Goal: Transaction & Acquisition: Purchase product/service

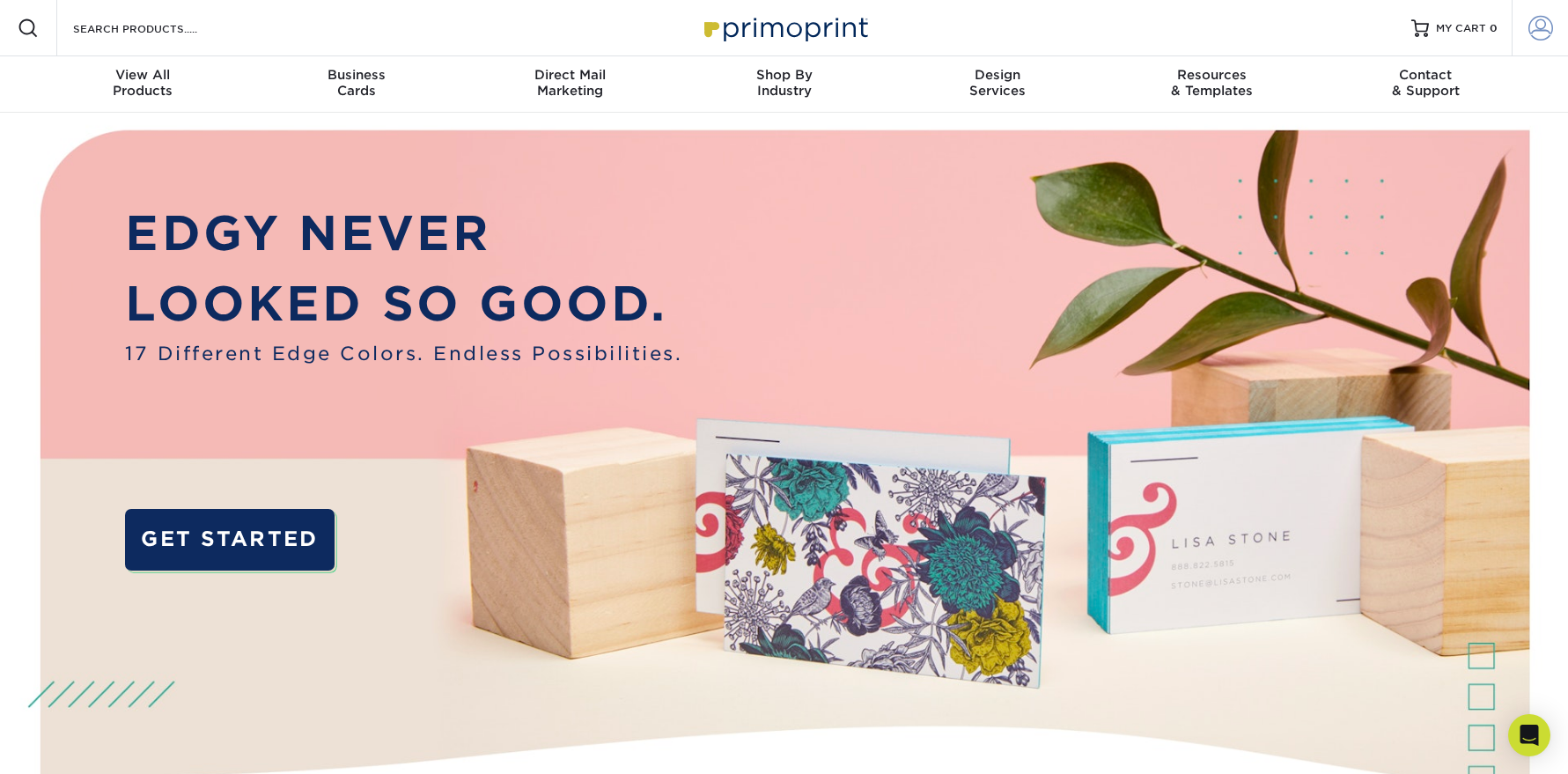
click at [1540, 31] on span at bounding box center [1541, 27] width 25 height 25
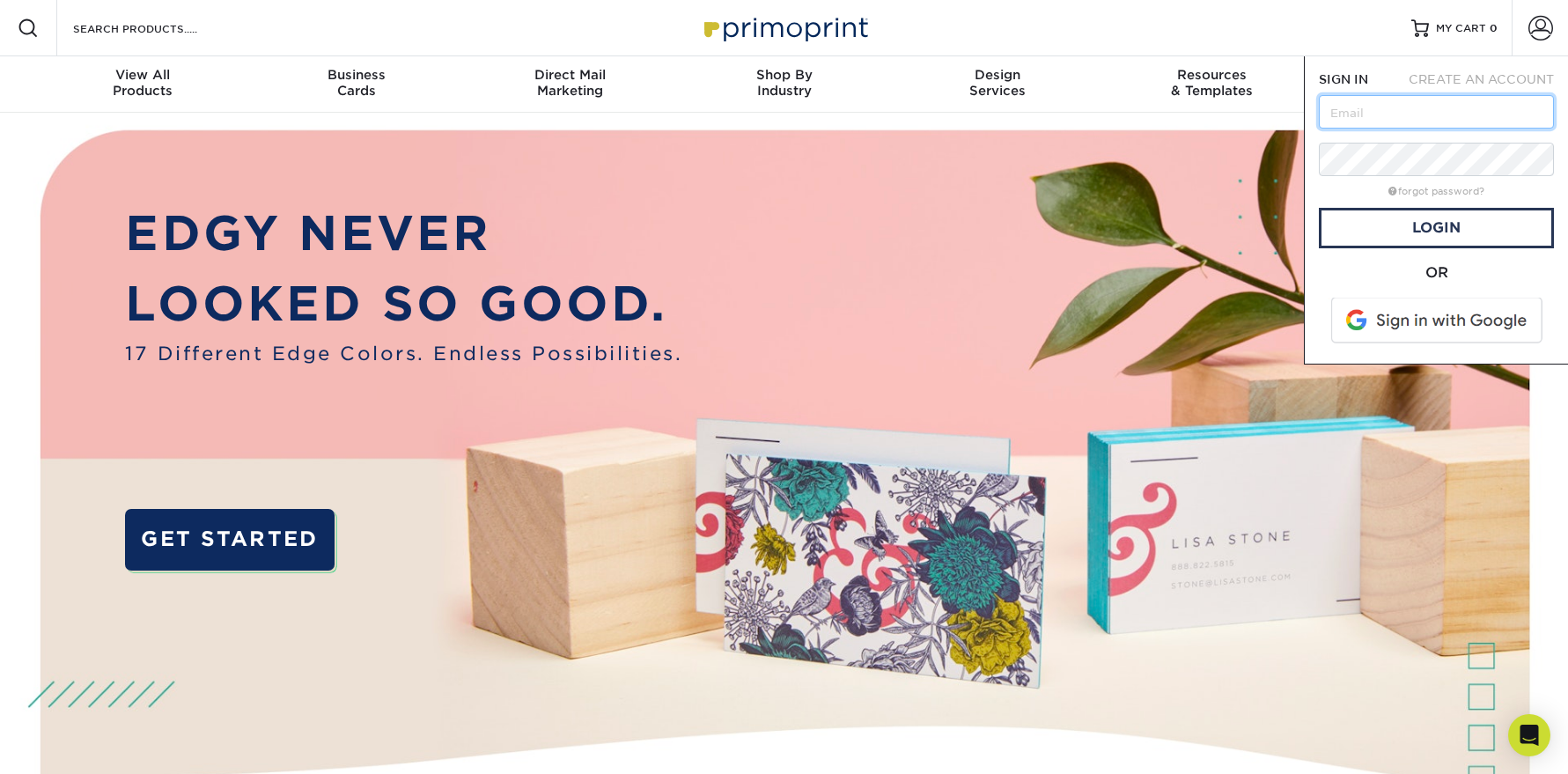
type input "[EMAIL_ADDRESS][DOMAIN_NAME]"
click at [1448, 235] on link "Login" at bounding box center [1436, 228] width 235 height 40
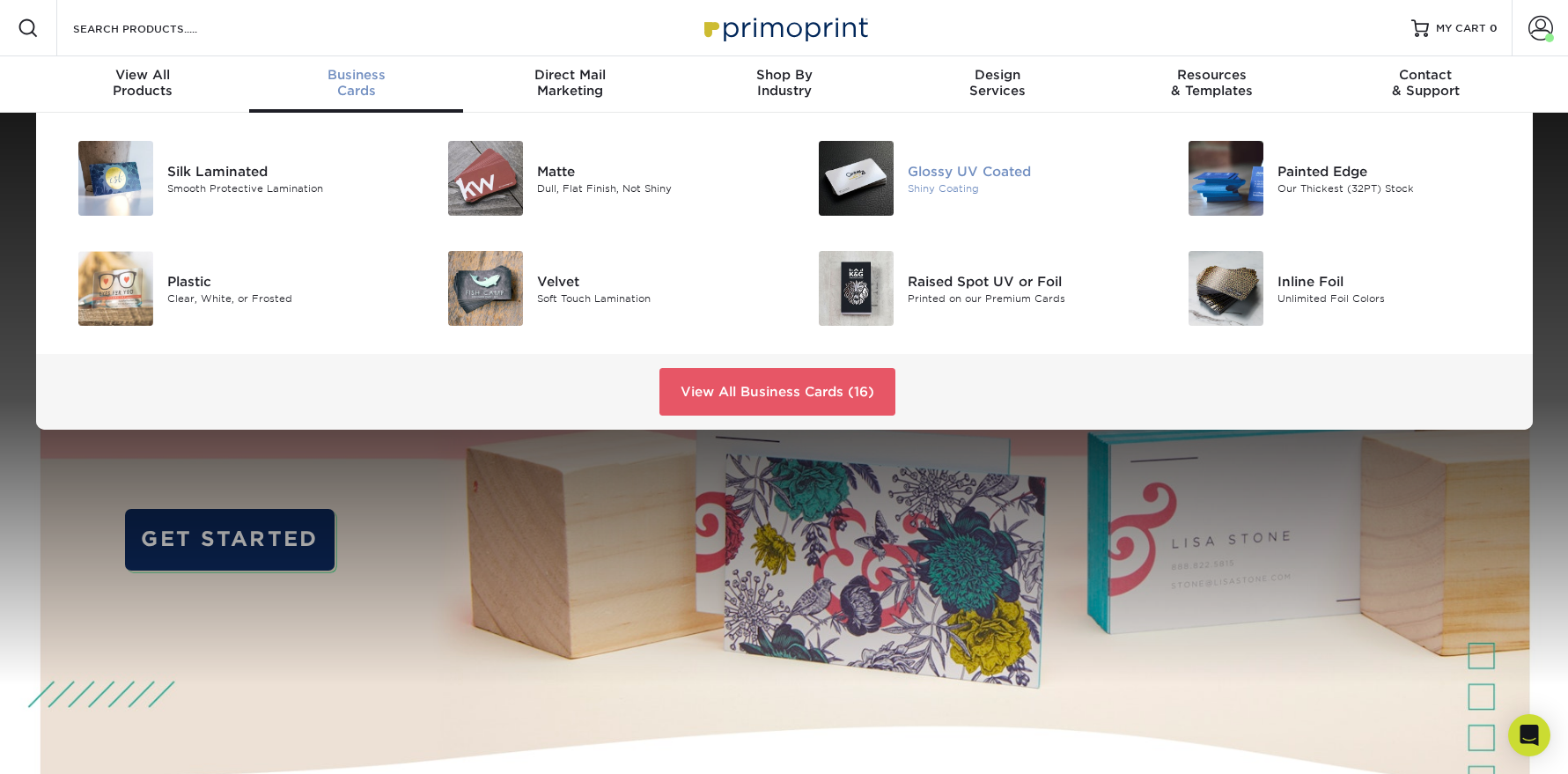
click at [998, 172] on div "Glossy UV Coated" at bounding box center [1024, 170] width 233 height 19
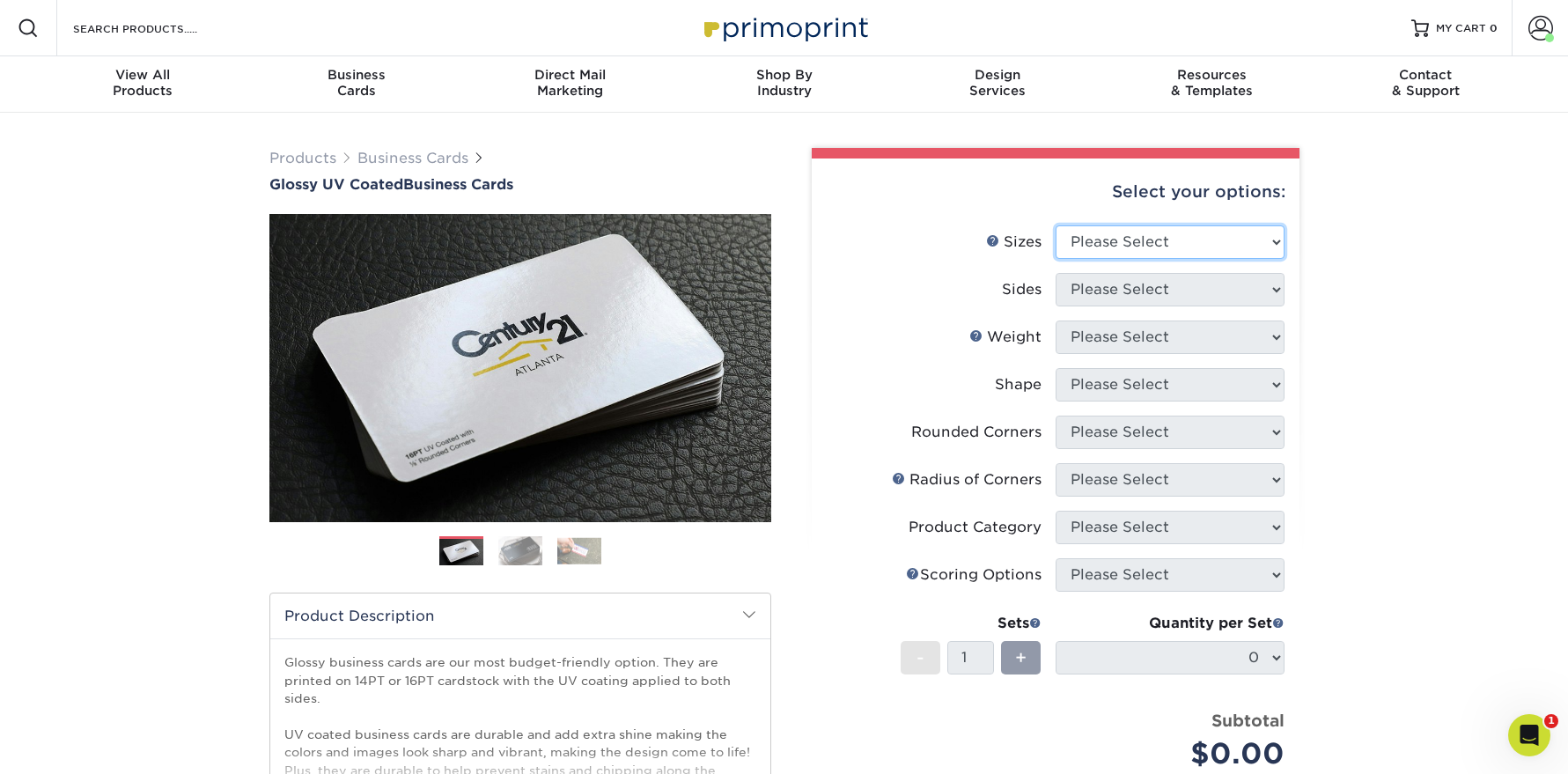
select select "2.00x3.50"
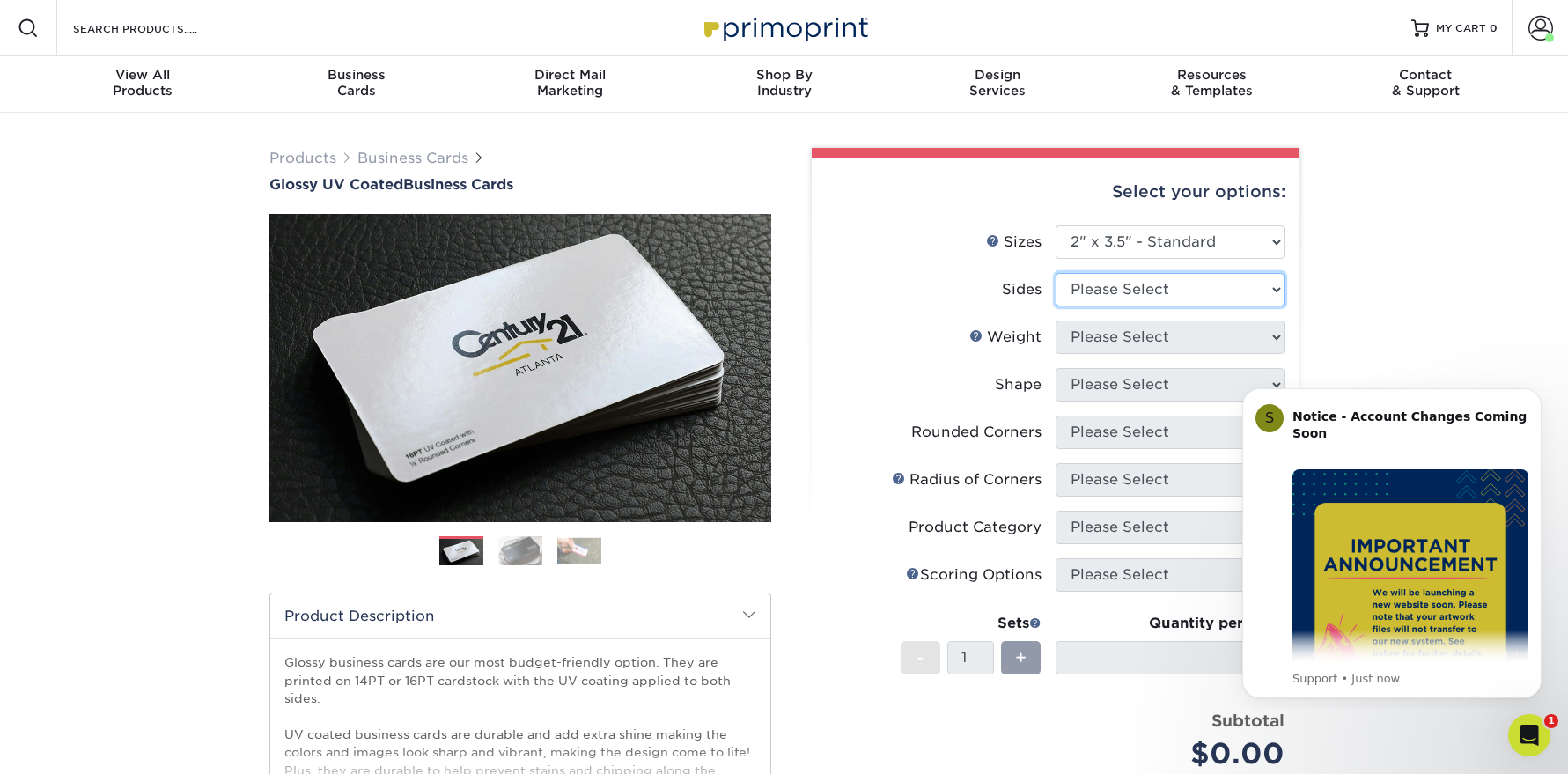
select select "13abbda7-1d64-4f25-8bb2-c179b224825d"
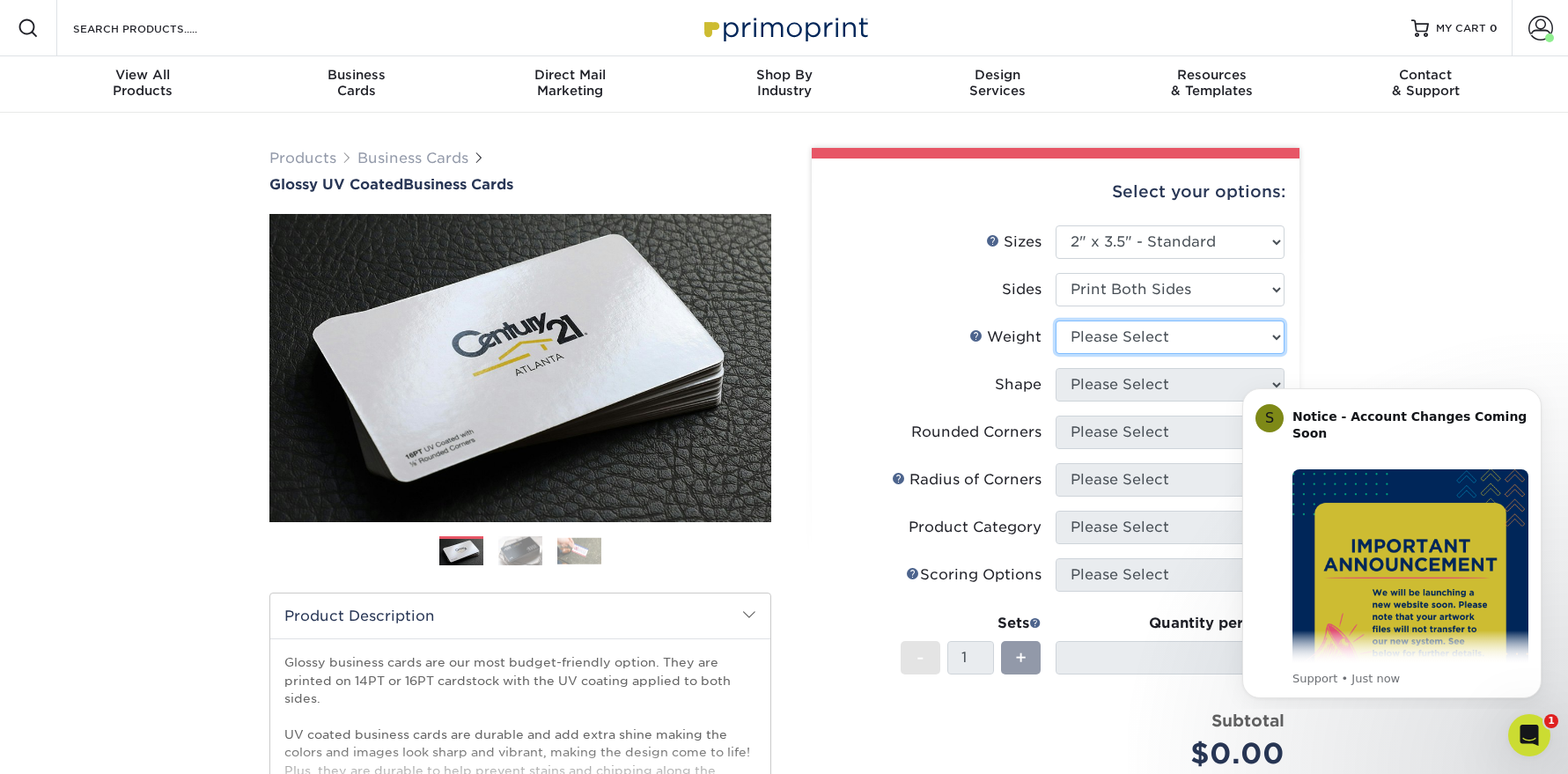
select select "16PT"
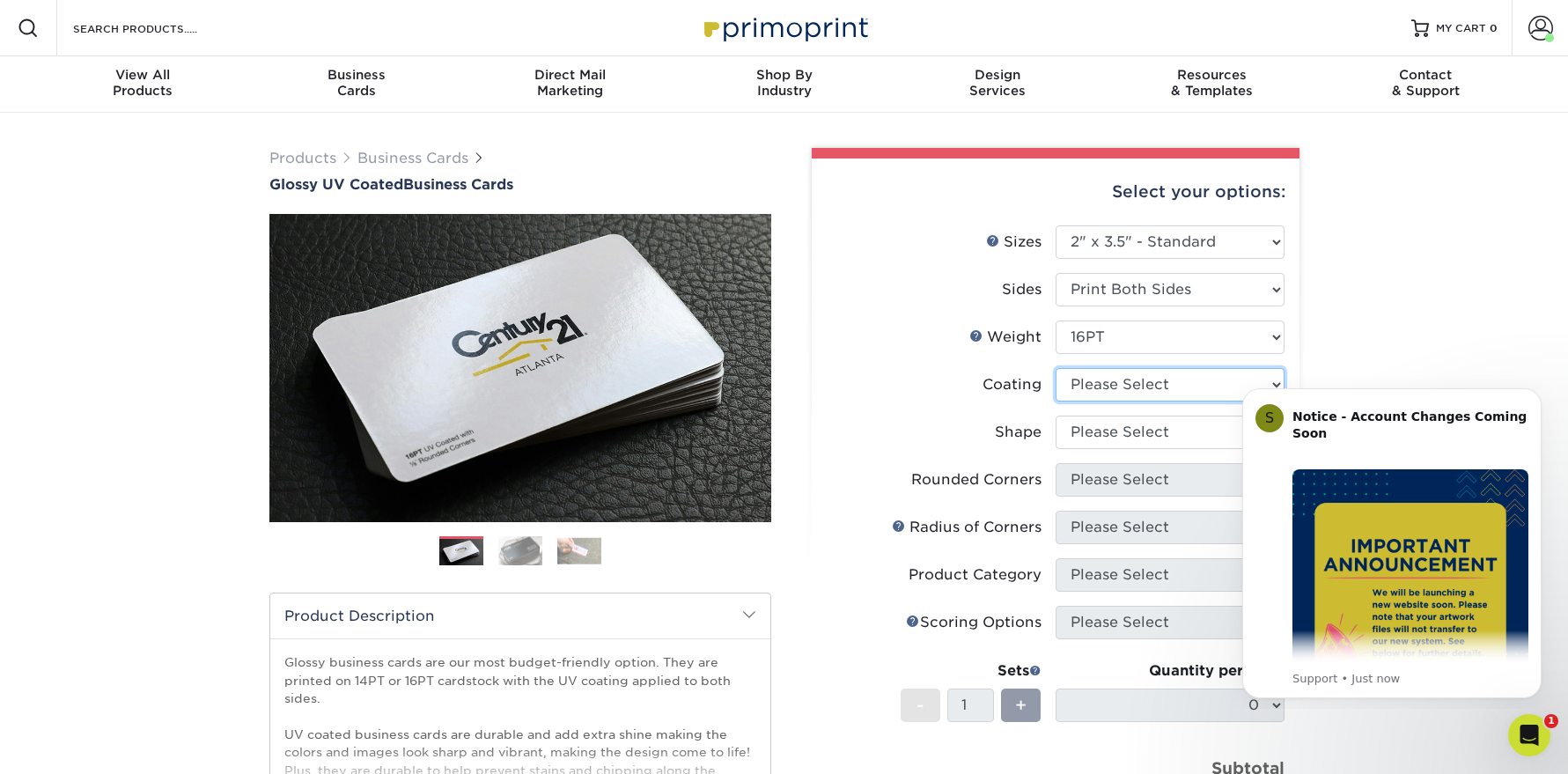
select select "ae367451-b2b8-45df-a344-0f05b6a12993"
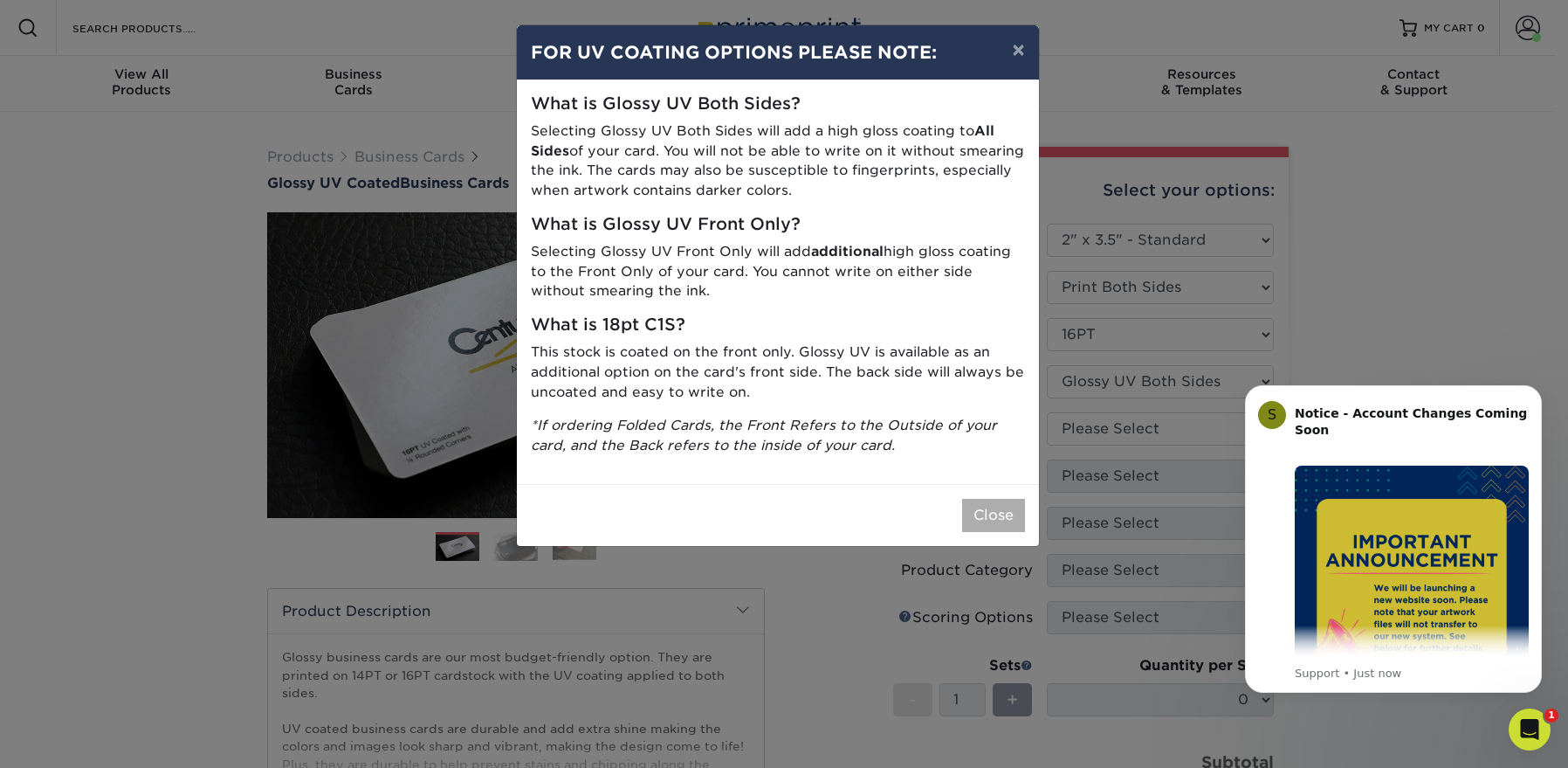
click at [975, 505] on button "Close" at bounding box center [993, 515] width 63 height 34
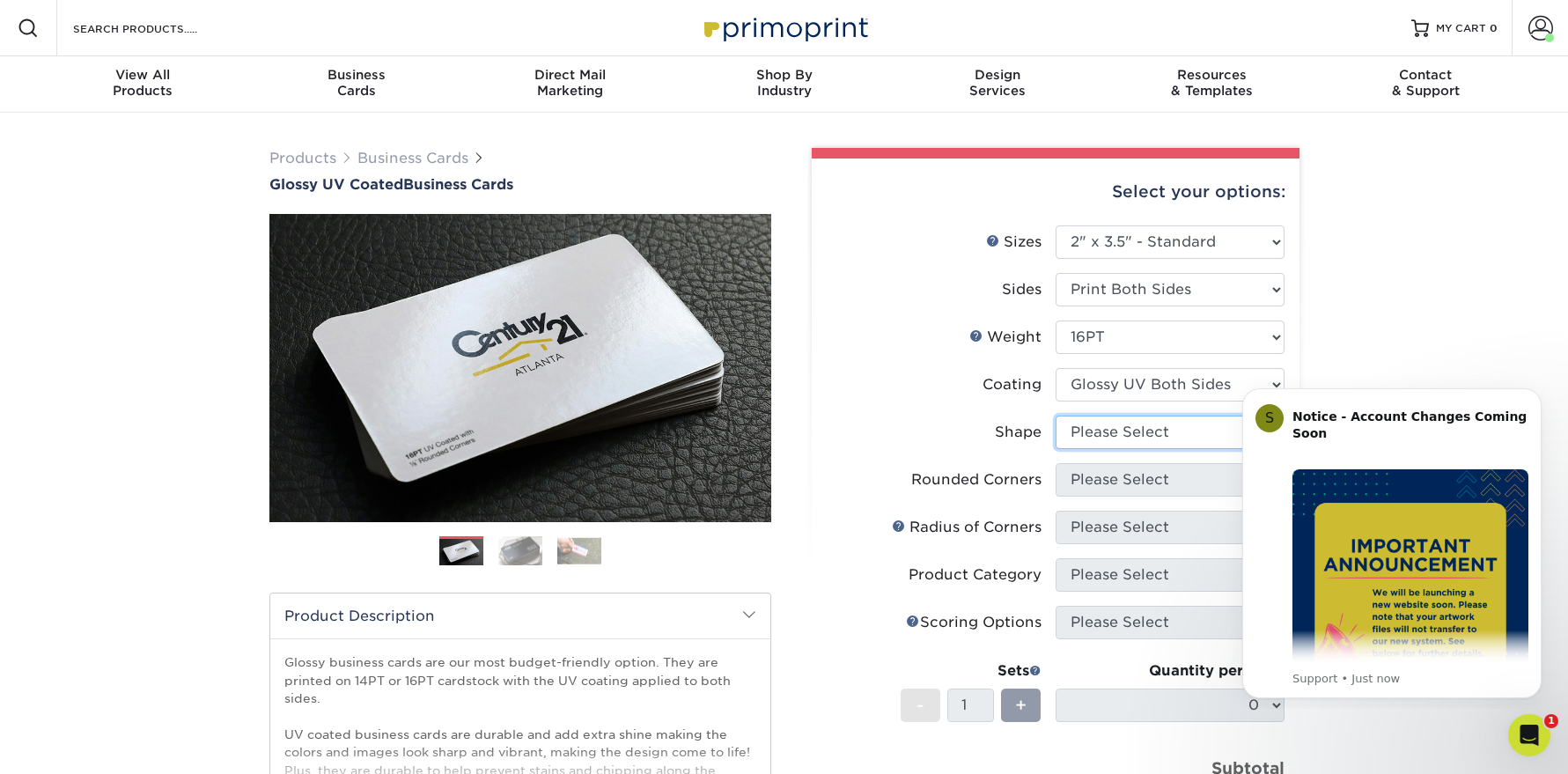
select select "standard"
select select "0"
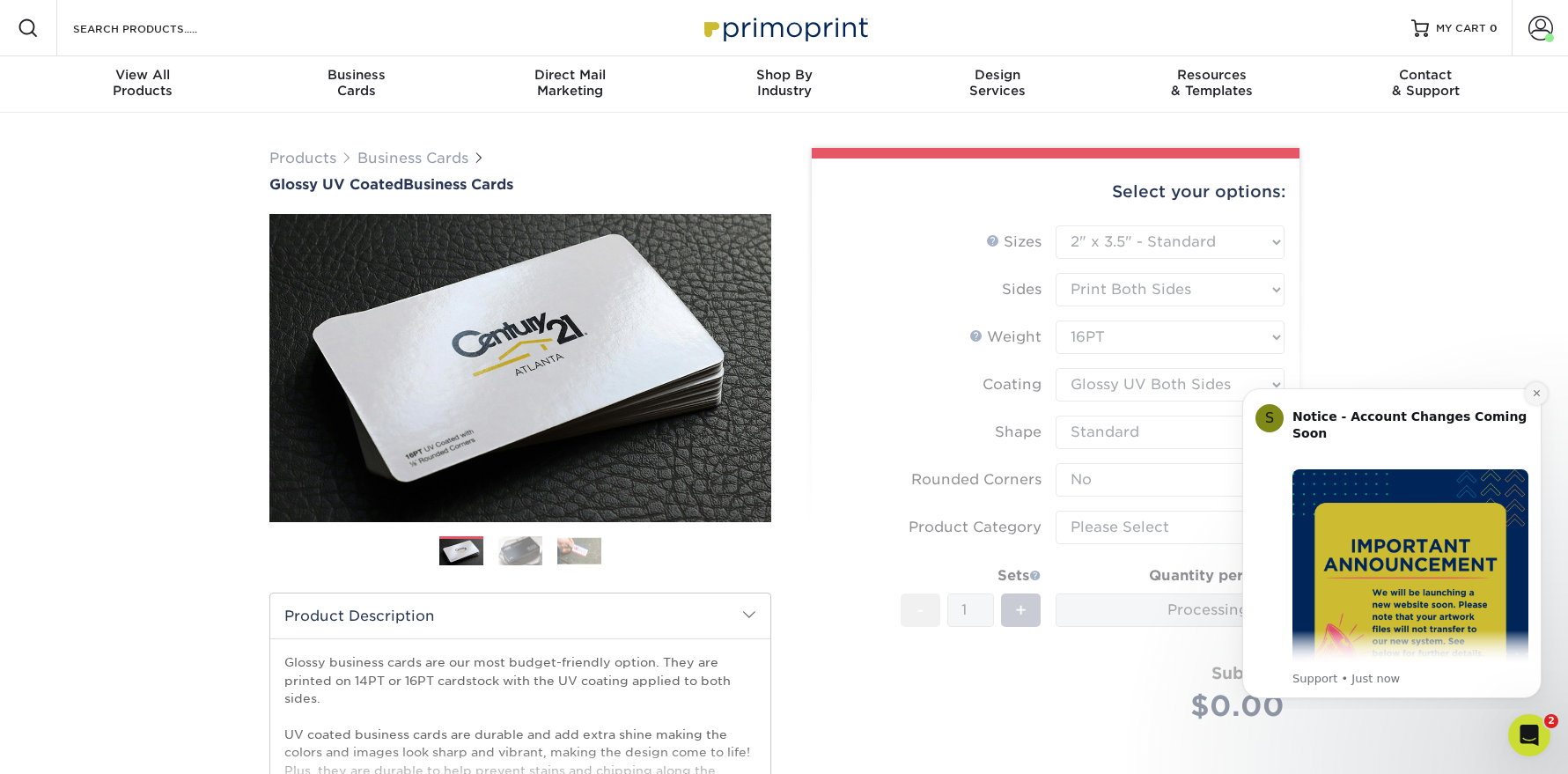
click at [1534, 393] on icon "Dismiss notification" at bounding box center [1537, 392] width 10 height 10
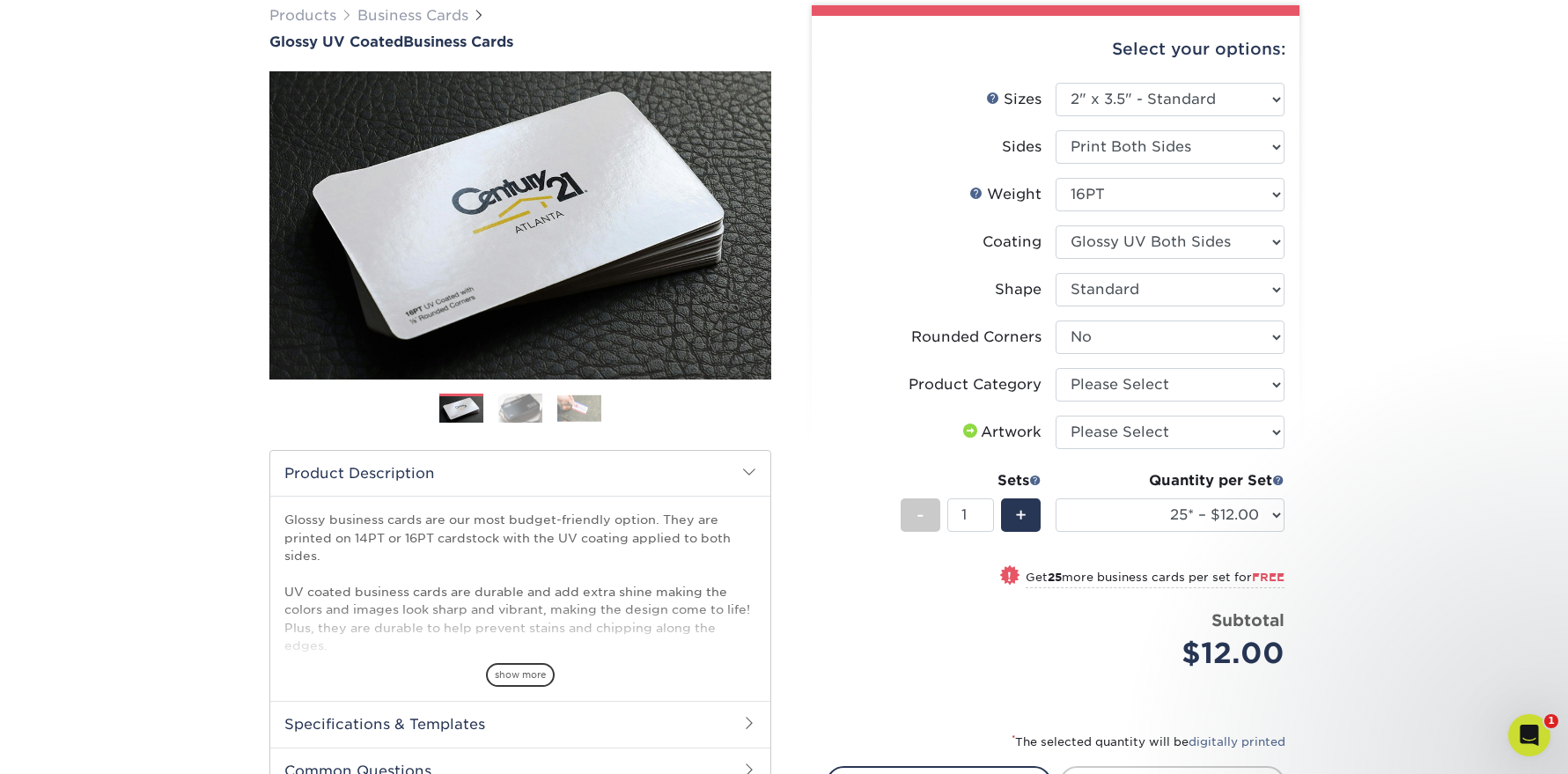
scroll to position [151, 0]
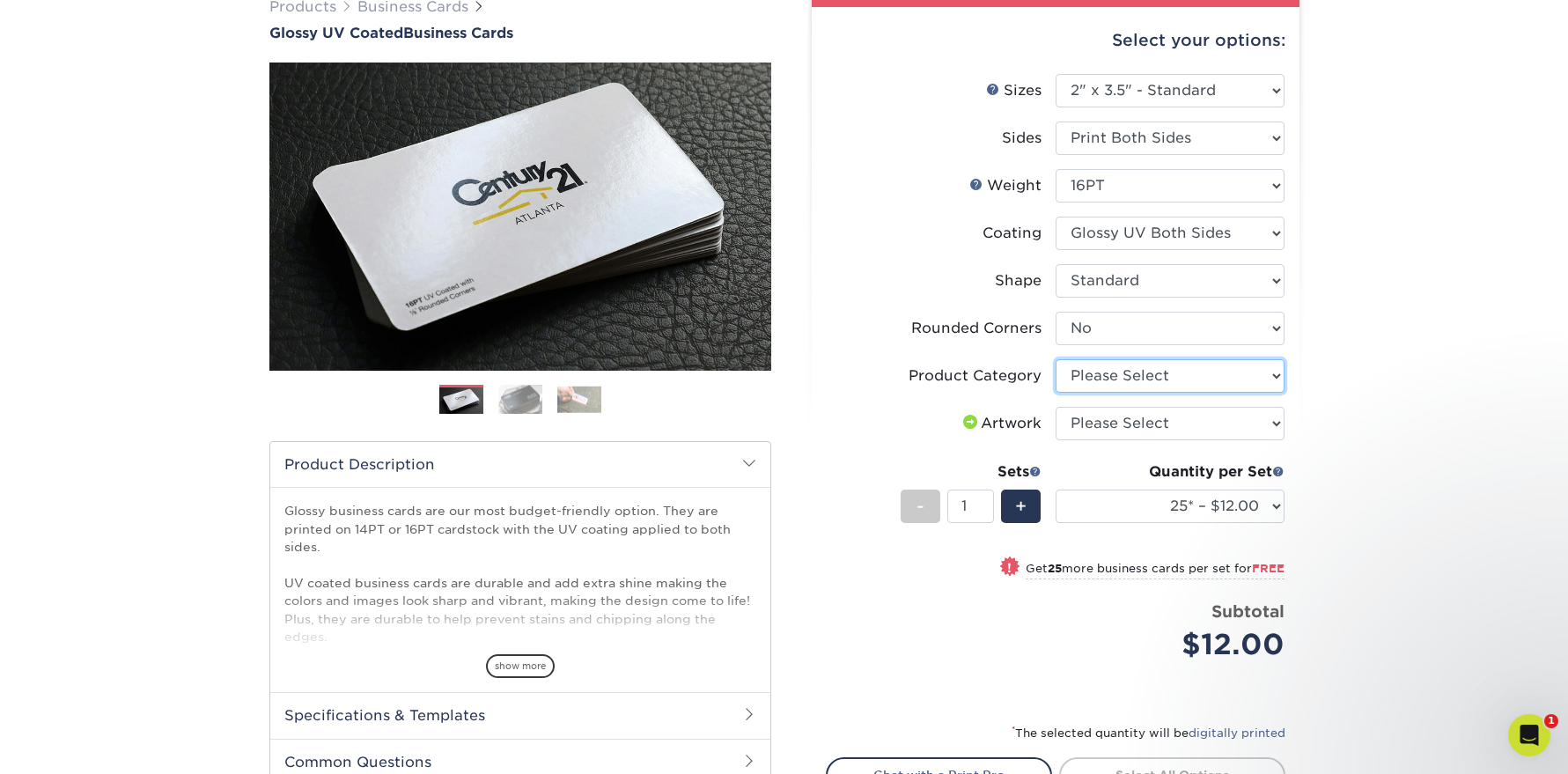
select select "3b5148f1-0588-4f88-a218-97bcfdce65c1"
select select "upload"
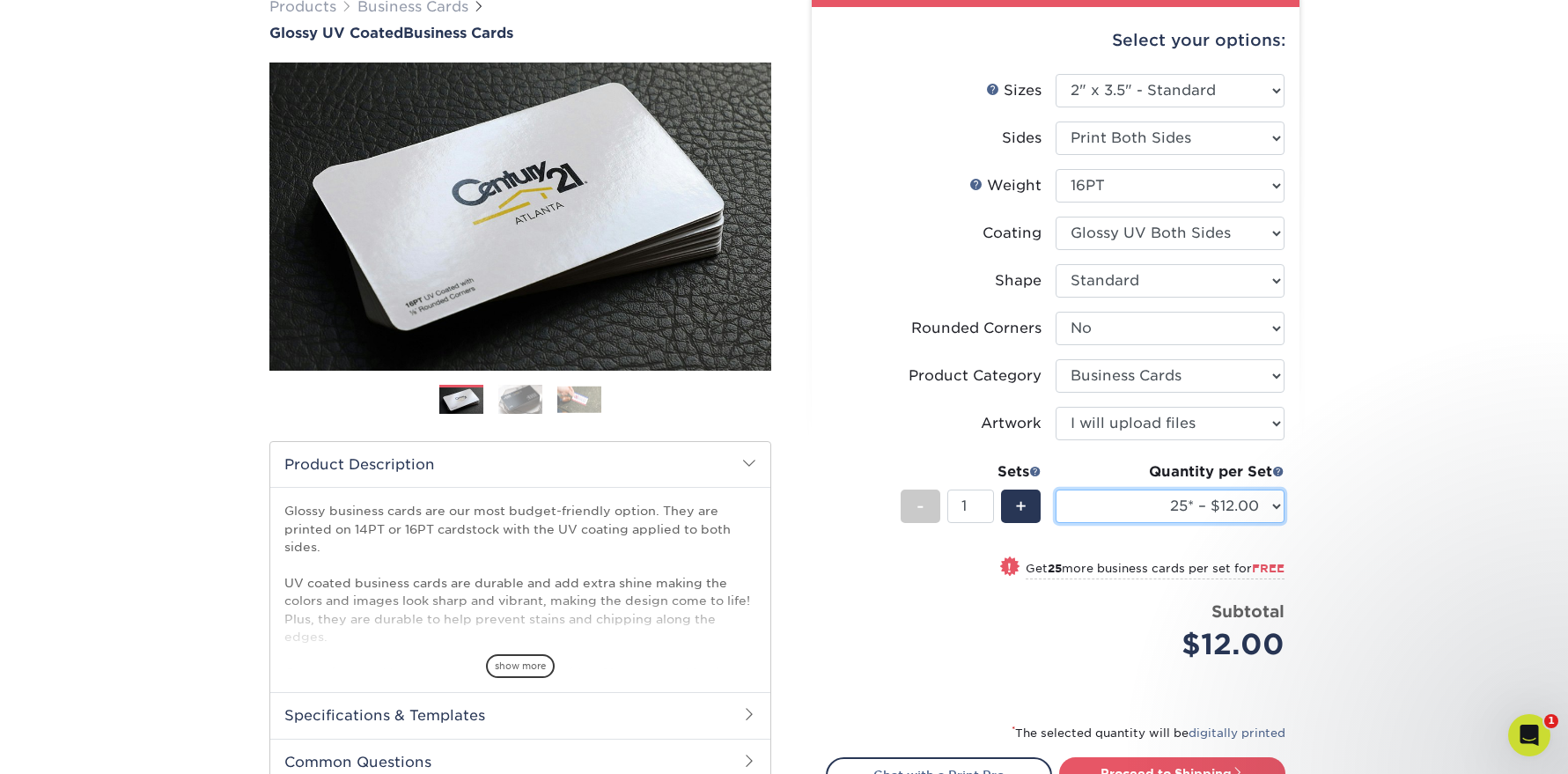
select select "100* – $12.00"
